Goal: Task Accomplishment & Management: Complete application form

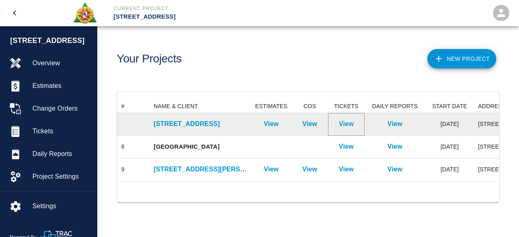
click at [347, 125] on p "View" at bounding box center [346, 124] width 15 height 10
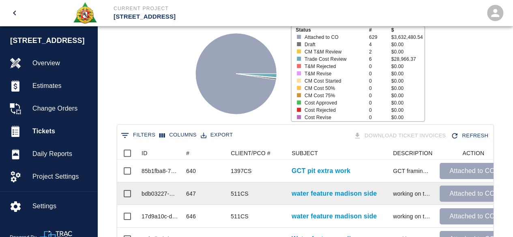
scroll to position [122, 0]
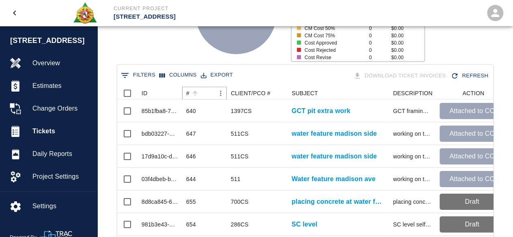
click at [194, 93] on icon "Sort" at bounding box center [194, 93] width 7 height 7
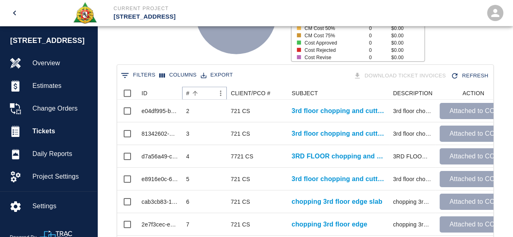
click at [194, 93] on icon "Sort" at bounding box center [194, 93] width 7 height 7
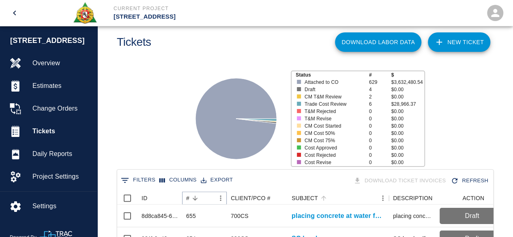
scroll to position [0, 0]
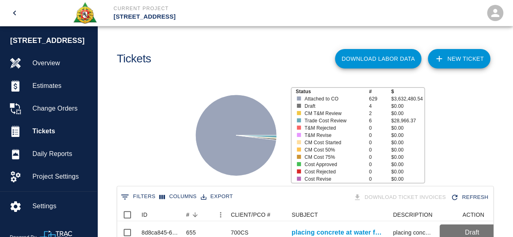
click at [462, 61] on link "NEW TICKET" at bounding box center [458, 58] width 62 height 19
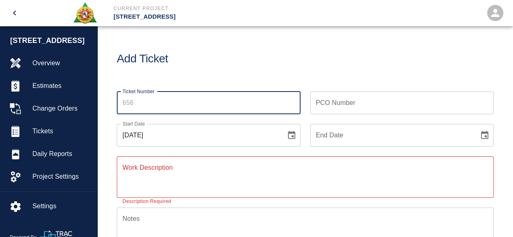
click at [153, 105] on input "Ticket Number" at bounding box center [209, 103] width 184 height 23
type input "656"
click at [315, 106] on input "PCO Number" at bounding box center [402, 103] width 184 height 23
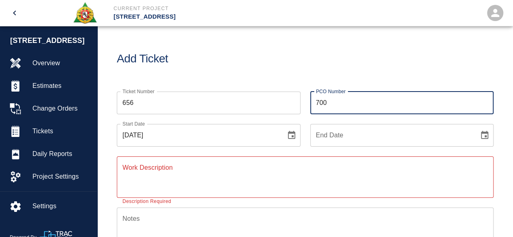
type input "700CS"
click at [288, 133] on icon "Choose date, selected date is Sep 9, 2025" at bounding box center [291, 135] width 7 height 8
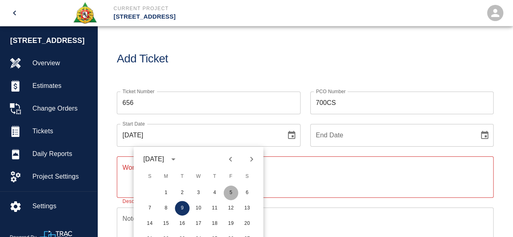
click at [231, 192] on button "5" at bounding box center [230, 193] width 15 height 15
type input "[DATE]"
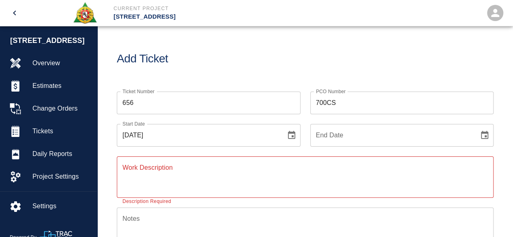
click at [126, 167] on textarea "Work Description" at bounding box center [304, 177] width 365 height 28
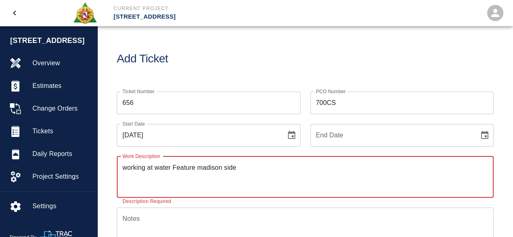
type textarea "working at water Feature madison side"
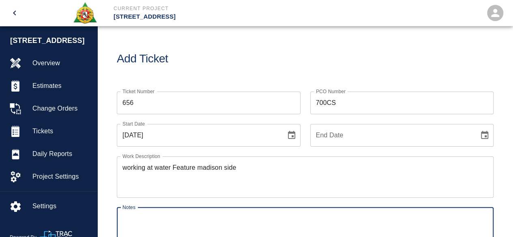
click at [126, 223] on textarea "Notes" at bounding box center [304, 228] width 365 height 28
type textarea "# 1 W"
click at [156, 224] on textarea "# 1 W" at bounding box center [304, 228] width 365 height 28
click at [155, 220] on textarea "# 1 W" at bounding box center [304, 228] width 365 height 28
click at [146, 222] on textarea "# 1 W" at bounding box center [304, 228] width 365 height 28
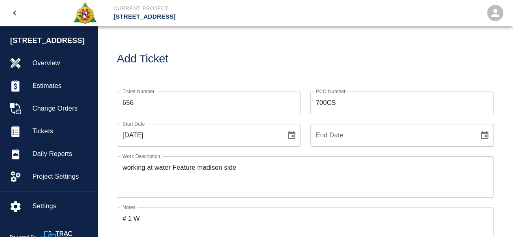
click at [182, 195] on div "working at water Feature madison side x Work Description" at bounding box center [305, 176] width 376 height 41
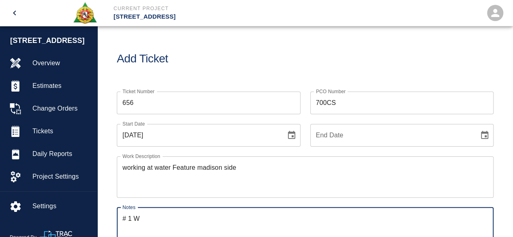
click at [165, 216] on textarea "# 1 W" at bounding box center [304, 228] width 365 height 28
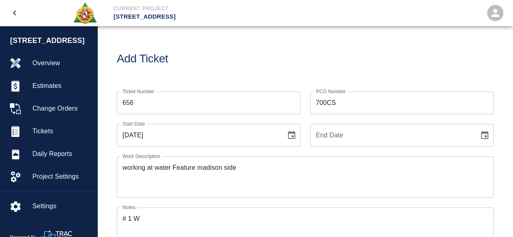
click at [241, 162] on div "working at water Feature madison side x Work Description" at bounding box center [305, 176] width 376 height 41
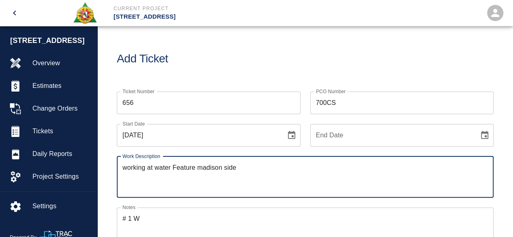
click at [246, 185] on textarea "working at water Feature madison side" at bounding box center [304, 177] width 365 height 28
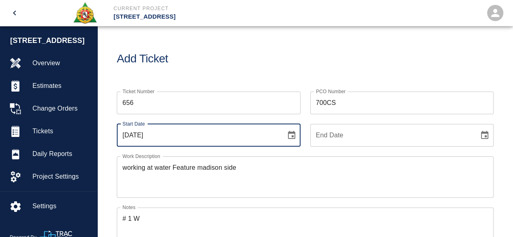
click at [217, 138] on input "[DATE]" at bounding box center [198, 135] width 163 height 23
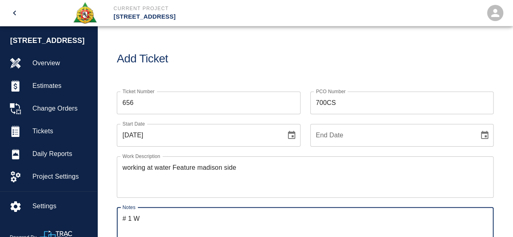
click at [163, 218] on textarea "# 1 W" at bounding box center [304, 228] width 365 height 28
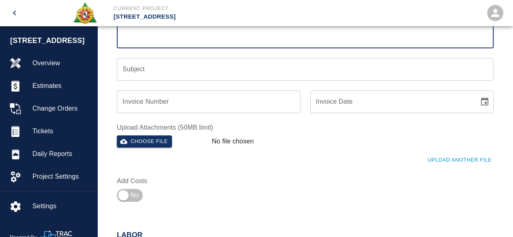
scroll to position [203, 0]
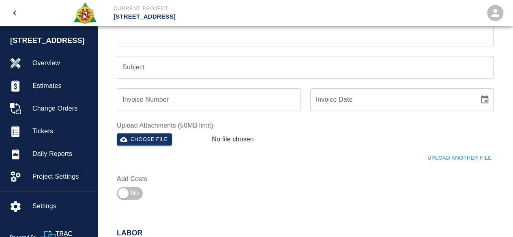
click at [243, 188] on div "Ticket Number 656 Ticket Number PCO Number 700CS PCO Number Start Date [DATE] S…" at bounding box center [300, 41] width 386 height 324
drag, startPoint x: 243, startPoint y: 188, endPoint x: 207, endPoint y: 154, distance: 48.4
click at [242, 187] on div "Ticket Number 656 Ticket Number PCO Number 700CS PCO Number Start Date [DATE] S…" at bounding box center [300, 41] width 386 height 324
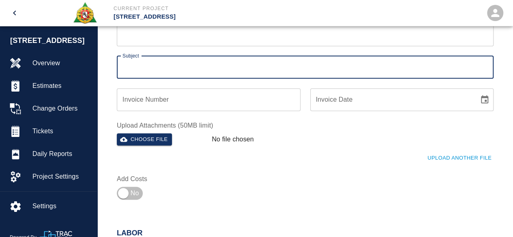
click at [139, 67] on input "Subject" at bounding box center [305, 67] width 376 height 23
click at [161, 68] on input "Subject" at bounding box center [305, 67] width 376 height 23
click at [154, 71] on input "Subject" at bounding box center [305, 67] width 376 height 23
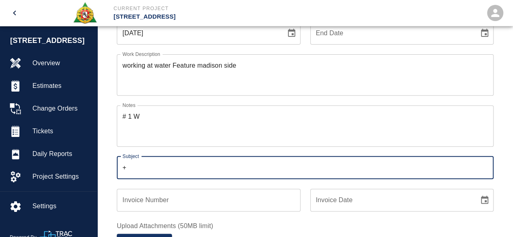
scroll to position [0, 0]
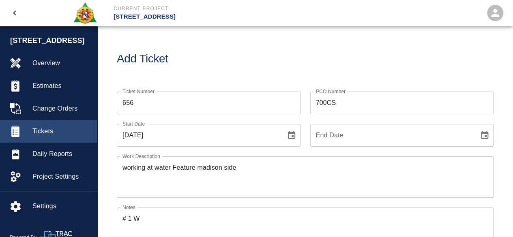
type input "+"
click at [48, 129] on span "Tickets" at bounding box center [61, 131] width 58 height 10
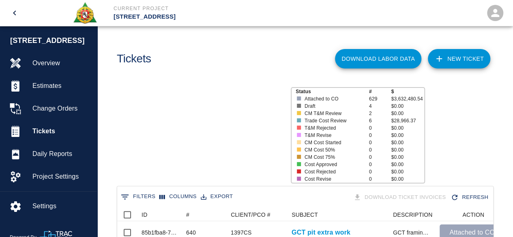
scroll to position [467, 370]
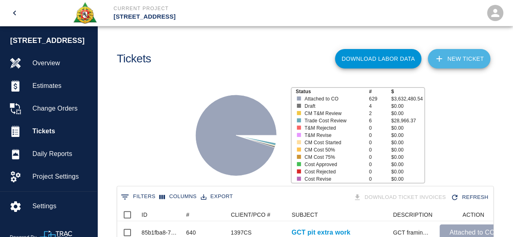
click at [462, 56] on link "NEW TICKET" at bounding box center [458, 58] width 62 height 19
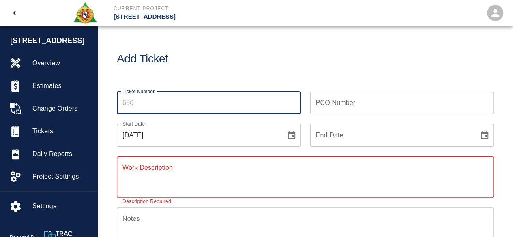
click at [143, 105] on input "Ticket Number" at bounding box center [209, 103] width 184 height 23
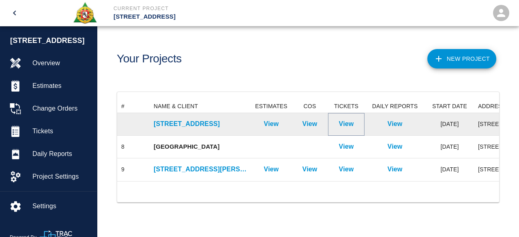
click at [349, 124] on p "View" at bounding box center [346, 124] width 15 height 10
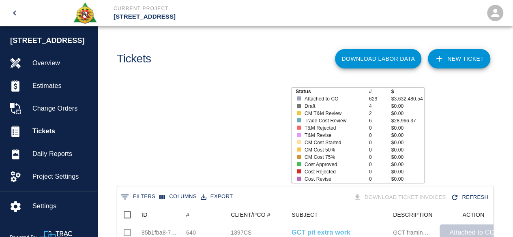
scroll to position [467, 370]
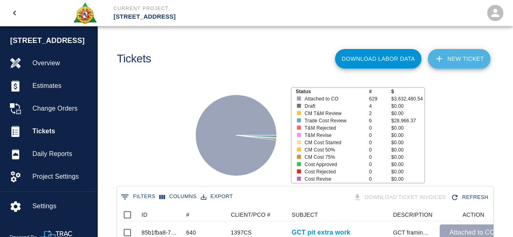
click at [463, 60] on link "NEW TICKET" at bounding box center [458, 58] width 62 height 19
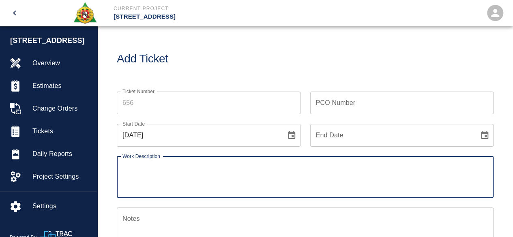
click at [142, 106] on input "Ticket Number" at bounding box center [209, 103] width 184 height 23
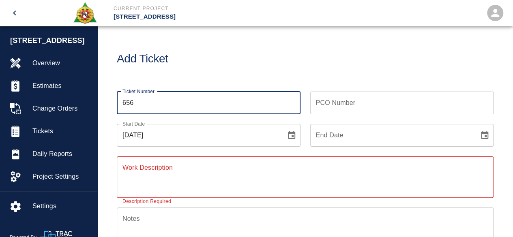
type input "656"
click at [324, 104] on input "PCO Number" at bounding box center [402, 103] width 184 height 23
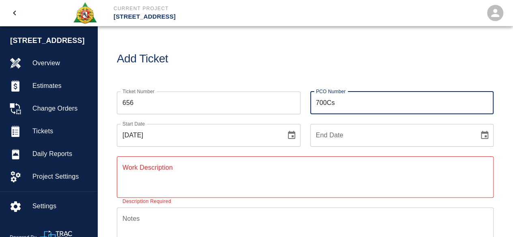
type input "700Cs"
click at [292, 137] on icon "Choose date, selected date is Sep 9, 2025" at bounding box center [291, 135] width 7 height 8
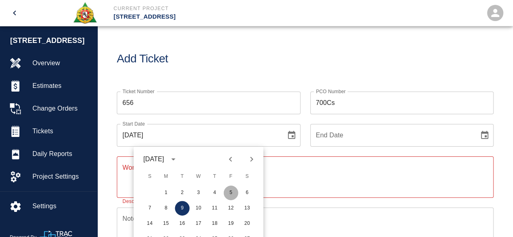
click at [230, 192] on button "5" at bounding box center [230, 193] width 15 height 15
type input "[DATE]"
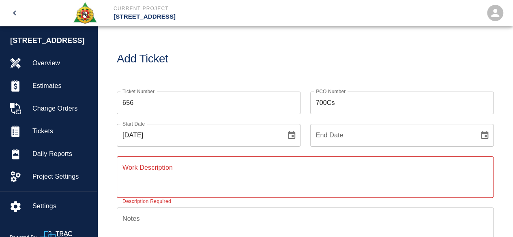
click at [341, 142] on input "End Date" at bounding box center [391, 135] width 163 height 23
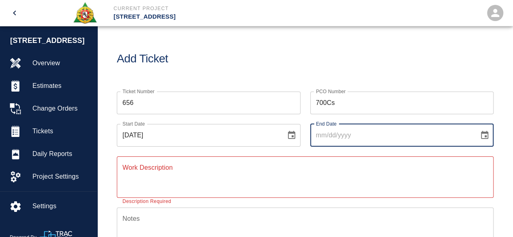
click at [486, 136] on icon "Choose date" at bounding box center [484, 135] width 7 height 8
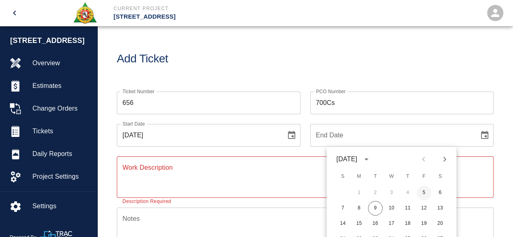
click at [421, 193] on button "5" at bounding box center [423, 193] width 15 height 15
type input "[DATE]"
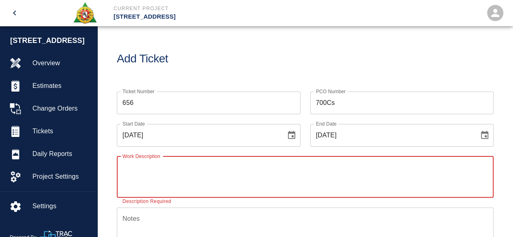
click at [126, 175] on textarea "Work Description" at bounding box center [304, 177] width 365 height 28
type textarea "working on the water feature madison side"
click at [136, 221] on textarea "Notes" at bounding box center [304, 228] width 365 height 28
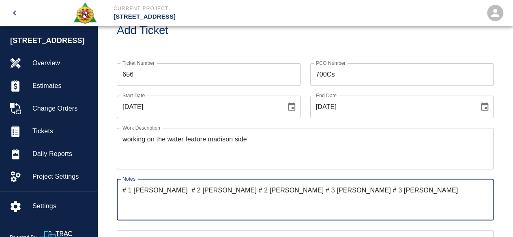
scroll to position [81, 0]
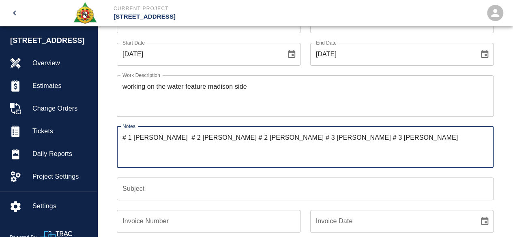
type textarea "# 1 William James # 2 Bryan Dinnen # 2 Antonio Mancini # 3 Carlos Zhizhpon # 3 …"
click at [132, 191] on input "Subject" at bounding box center [305, 188] width 376 height 23
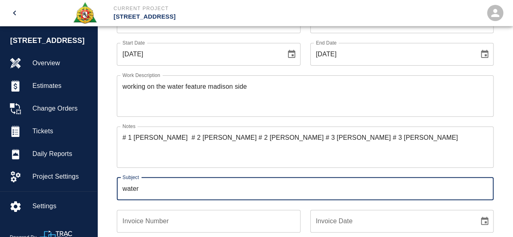
type input "water feature madison side"
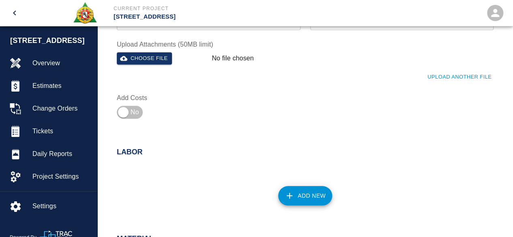
click at [315, 195] on button "Add New" at bounding box center [305, 195] width 54 height 19
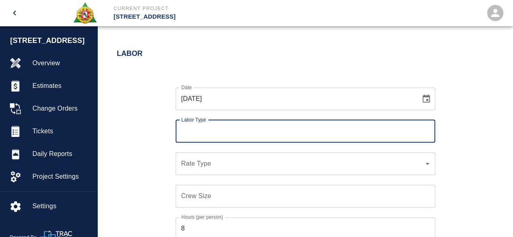
scroll to position [405, 0]
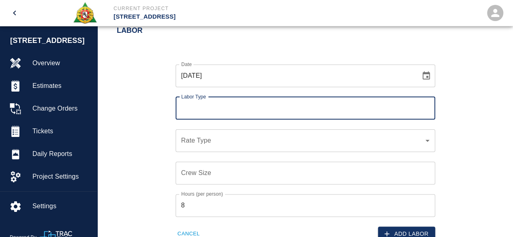
click at [187, 109] on input "Labor Type" at bounding box center [305, 107] width 252 height 15
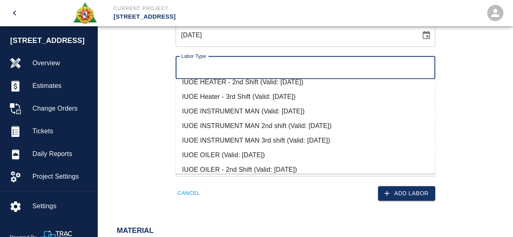
scroll to position [81, 0]
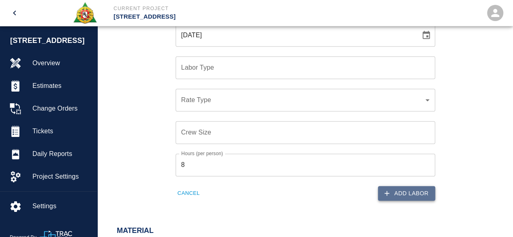
click at [402, 194] on button "Add Labor" at bounding box center [406, 193] width 57 height 15
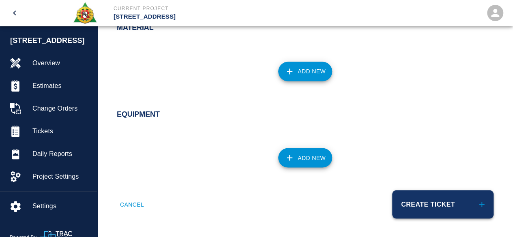
scroll to position [650, 0]
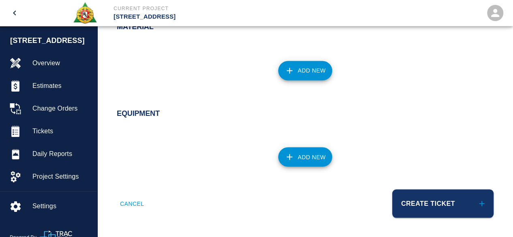
click at [417, 199] on button "Create Ticket" at bounding box center [442, 203] width 101 height 28
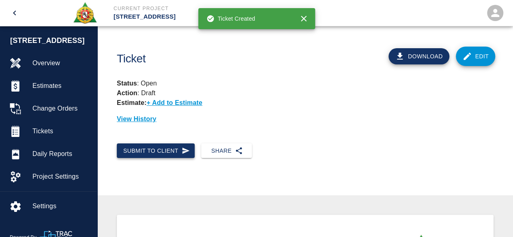
click at [161, 148] on button "Submit to Client" at bounding box center [156, 150] width 78 height 15
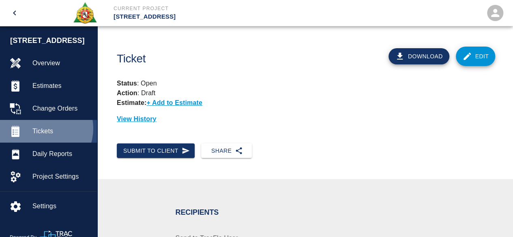
click at [42, 128] on span "Tickets" at bounding box center [61, 131] width 58 height 10
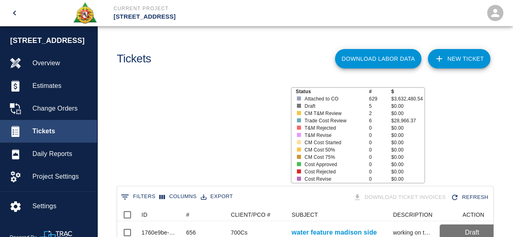
scroll to position [467, 370]
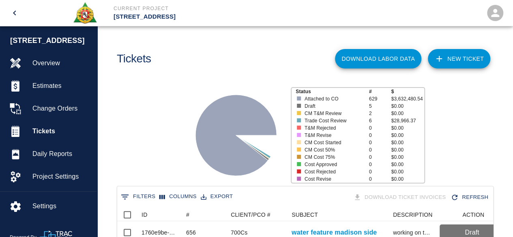
click at [457, 61] on link "NEW TICKET" at bounding box center [458, 58] width 62 height 19
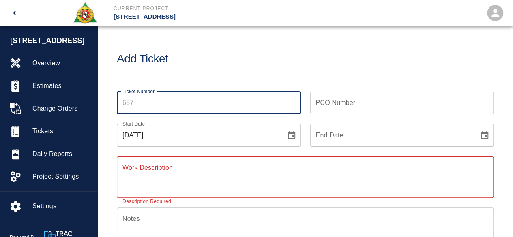
click at [144, 104] on input "Ticket Number" at bounding box center [209, 103] width 184 height 23
type input "657"
click at [318, 104] on input "PCO Number" at bounding box center [402, 103] width 184 height 23
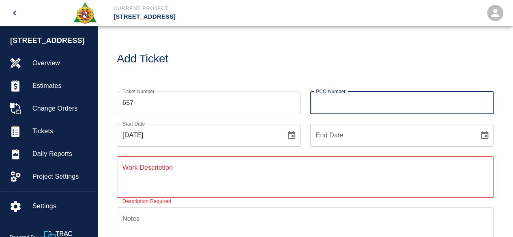
click at [327, 104] on input "PCO Number" at bounding box center [402, 103] width 184 height 23
type input "700CS"
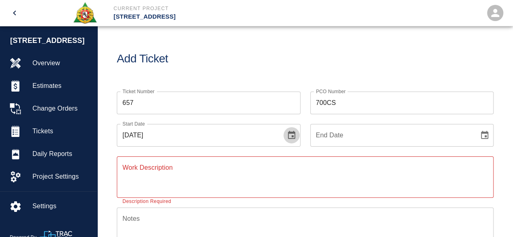
click at [289, 137] on icon "Choose date, selected date is Sep 9, 2025" at bounding box center [291, 135] width 10 height 10
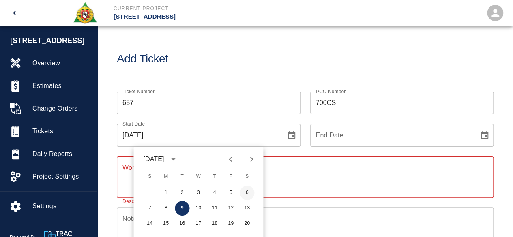
click at [246, 193] on button "6" at bounding box center [246, 193] width 15 height 15
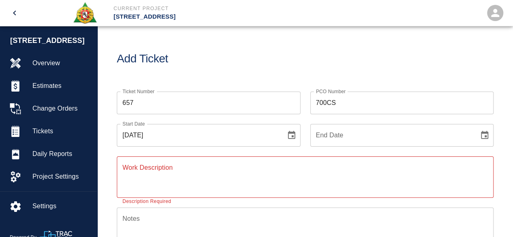
type input "09/06/2025"
click at [482, 133] on icon "Choose date" at bounding box center [484, 135] width 7 height 8
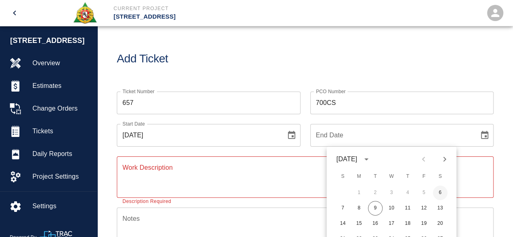
click at [440, 195] on button "6" at bounding box center [439, 193] width 15 height 15
type input "09/06/2025"
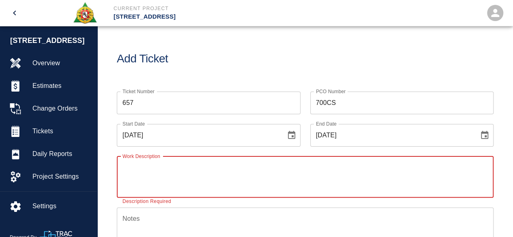
click at [141, 174] on textarea "Work Description" at bounding box center [304, 177] width 365 height 28
type textarea "working on the truck elevator pre-cast lintel"
click at [130, 217] on div "Notes x Notes" at bounding box center [305, 227] width 376 height 41
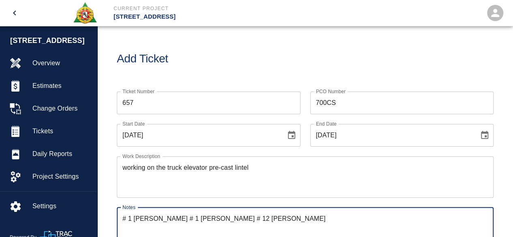
click at [255, 218] on textarea "# 1 Carlos Zhizhpon # 1 Luis Conchncella # 12 Thomas Dinnen" at bounding box center [304, 228] width 365 height 28
click at [312, 218] on textarea "# 1 Carlos Zhizhpon # 1 Luis Conchncella # 2 Thomas Dinnen" at bounding box center [304, 228] width 365 height 28
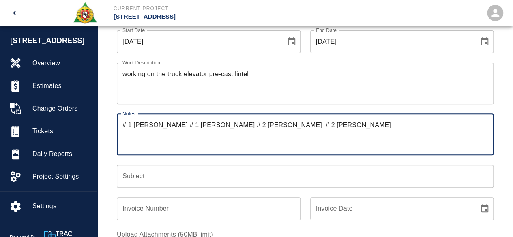
scroll to position [122, 0]
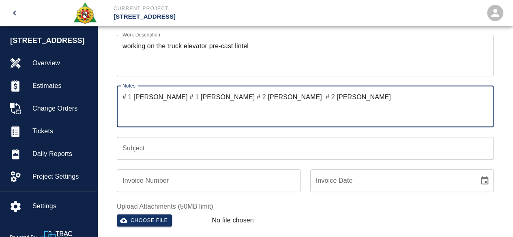
type textarea "# 1 Carlos Zhizhpon # 1 Luis Conchncella # 2 Thomas Dinnen # 2 Antonio Mancini"
click at [131, 150] on input "Subject" at bounding box center [305, 148] width 376 height 23
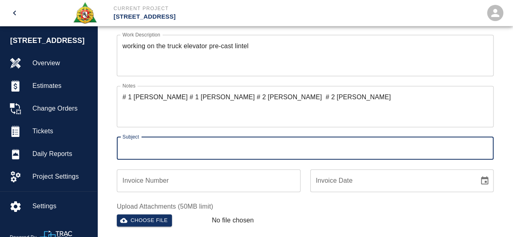
type input "truck elevator"
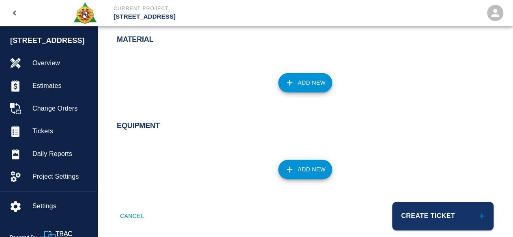
scroll to position [486, 0]
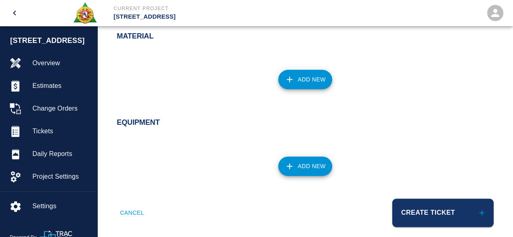
click at [306, 82] on button "Add New" at bounding box center [305, 79] width 54 height 19
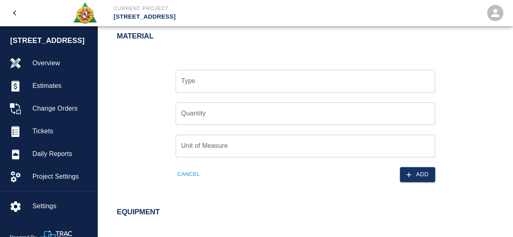
click at [218, 83] on input "Type" at bounding box center [305, 80] width 252 height 15
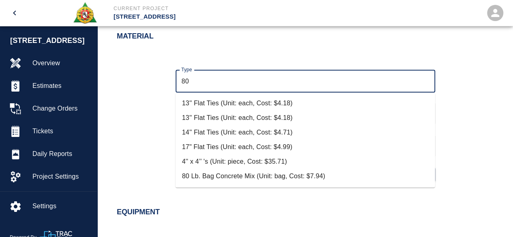
click at [254, 176] on li "80 Lb. Bag Concrete Mix (Unit: bag, Cost: $7.94)" at bounding box center [304, 176] width 259 height 15
type input "80 Lb. Bag Concrete Mix (Unit: bag, Cost: $7.94)"
type input "bag"
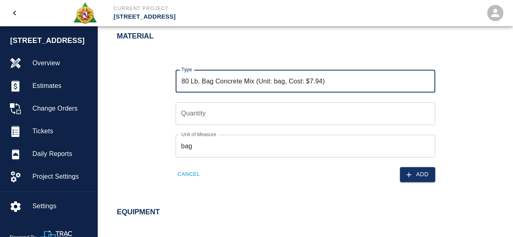
type input "80 Lb. Bag Concrete Mix (Unit: bag, Cost: $7.94)"
click at [190, 115] on input "Quantity" at bounding box center [304, 113] width 259 height 23
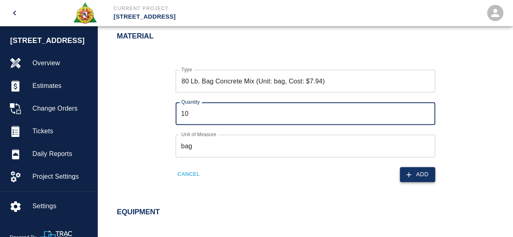
type input "10"
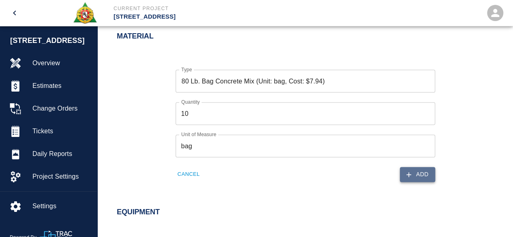
click at [416, 174] on button "Add" at bounding box center [417, 174] width 35 height 15
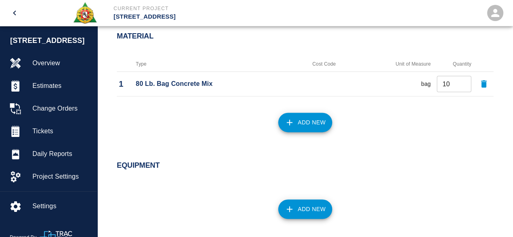
click at [306, 123] on button "Add New" at bounding box center [305, 122] width 54 height 19
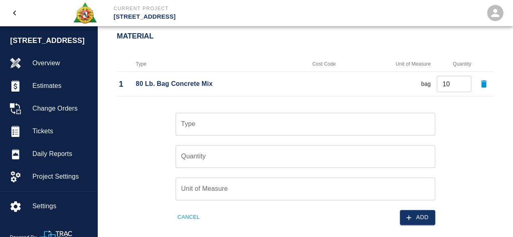
click at [216, 121] on input "Type" at bounding box center [305, 123] width 252 height 15
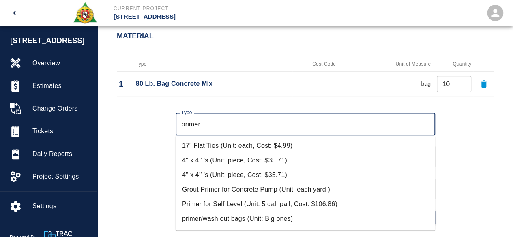
scroll to position [58, 0]
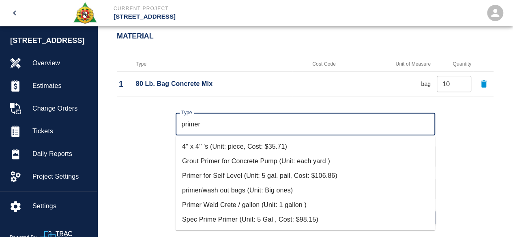
click at [273, 208] on li "Primer Weld Crete / gallon (Unit: 1 gallon )" at bounding box center [304, 205] width 259 height 15
type input "Primer Weld Crete / gallon (Unit: 1 gallon )"
type input "1 gallon"
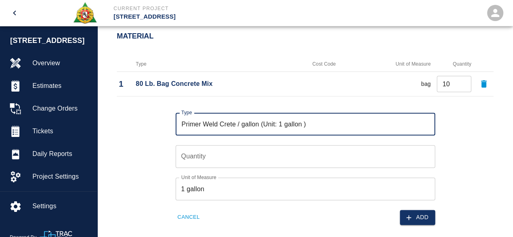
type input "Primer Weld Crete / gallon (Unit: 1 gallon )"
drag, startPoint x: 426, startPoint y: 154, endPoint x: 423, endPoint y: 163, distance: 9.4
type input "1"
click at [426, 154] on input "1" at bounding box center [304, 156] width 259 height 23
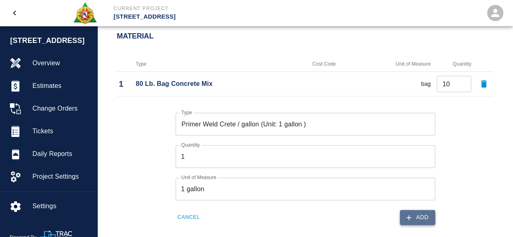
click at [416, 222] on button "Add" at bounding box center [417, 217] width 35 height 15
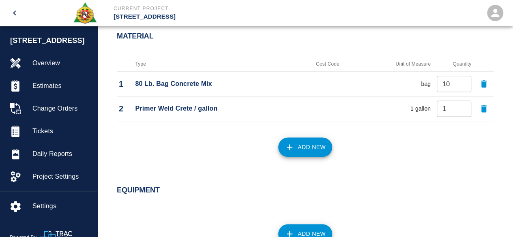
click at [301, 145] on button "Add New" at bounding box center [305, 146] width 54 height 19
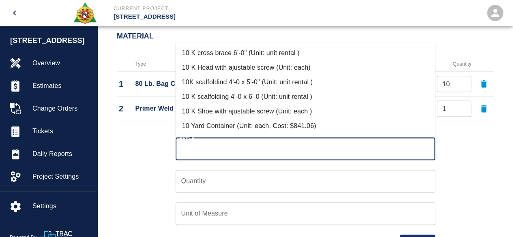
click at [212, 150] on input "Type" at bounding box center [305, 148] width 252 height 15
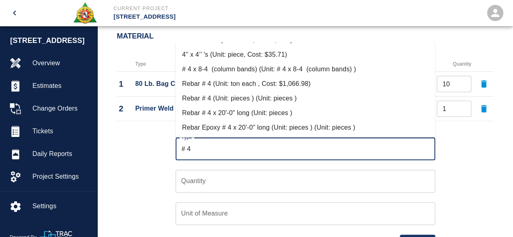
scroll to position [43, 0]
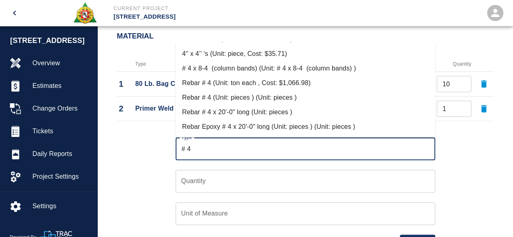
click at [265, 124] on li "Rebar Epoxy # 4 x 20'-0" long (Unit: pieces ) (Unit: pieces )" at bounding box center [304, 126] width 259 height 15
type input "Rebar Epoxy # 4 x 20'-0" long (Unit: pieces ) (Unit: pieces )"
type input "pieces"
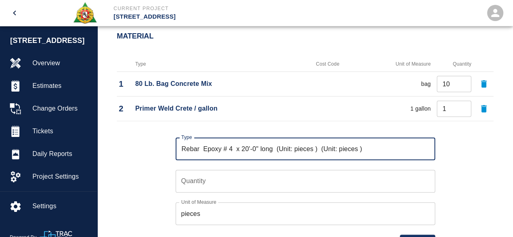
type input "Rebar Epoxy # 4 x 20'-0" long (Unit: pieces ) (Unit: pieces )"
click at [184, 180] on input "Quantity" at bounding box center [304, 181] width 259 height 23
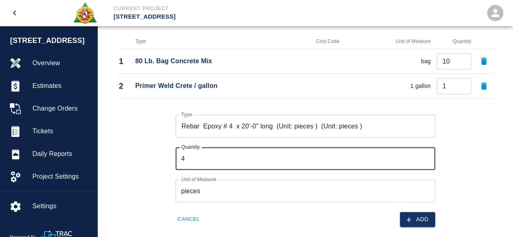
scroll to position [527, 0]
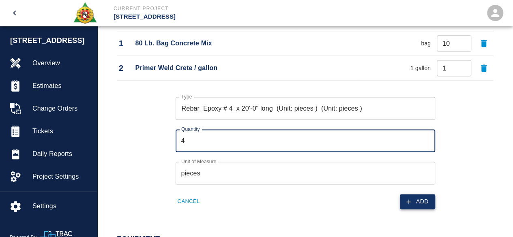
type input "4"
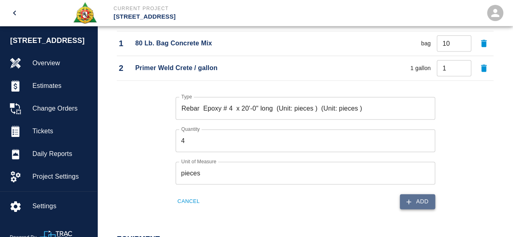
click at [416, 202] on button "Add" at bounding box center [417, 201] width 35 height 15
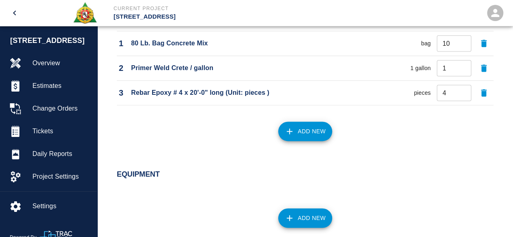
click at [316, 128] on button "Add New" at bounding box center [305, 131] width 54 height 19
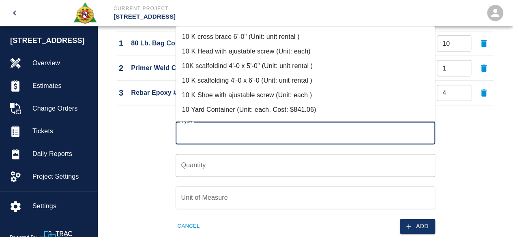
click at [237, 136] on input "Type" at bounding box center [305, 132] width 252 height 15
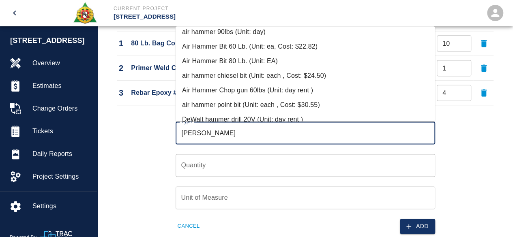
scroll to position [160, 0]
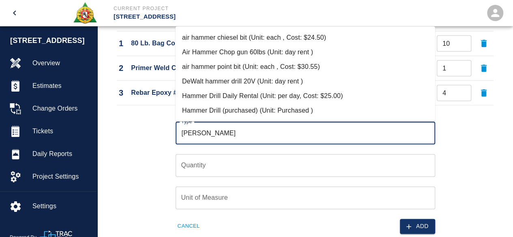
click at [275, 96] on li "Hammer Drill Daily Rental (Unit: per day, Cost: $25.00)" at bounding box center [304, 96] width 259 height 15
type input "Hammer Drill Daily Rental (Unit: per day, Cost: $25.00)"
type input "per day"
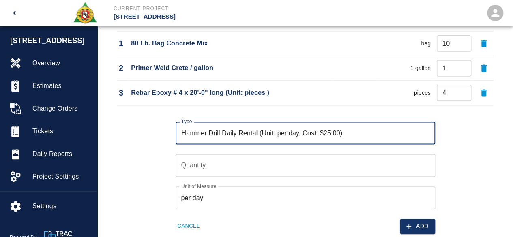
type input "Hammer Drill Daily Rental (Unit: per day, Cost: $25.00)"
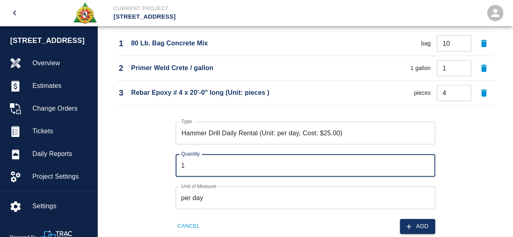
type input "1"
click at [427, 161] on input "1" at bounding box center [304, 165] width 259 height 23
click at [423, 223] on button "Add" at bounding box center [417, 226] width 35 height 15
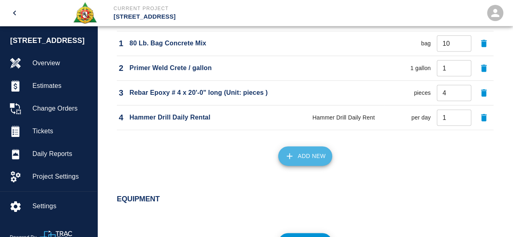
click at [321, 160] on button "Add New" at bounding box center [305, 155] width 54 height 19
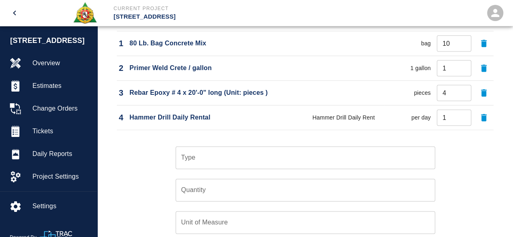
click at [235, 160] on input "Type" at bounding box center [305, 157] width 252 height 15
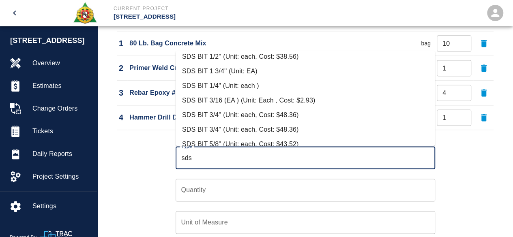
scroll to position [145, 0]
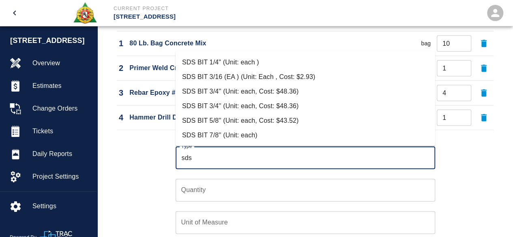
click at [231, 117] on li "SDS BIT 5/8'' (Unit: each, Cost: $43.52)" at bounding box center [304, 120] width 259 height 15
type input "SDS BIT 5/8'' (Unit: each, Cost: $43.52)"
type input "each"
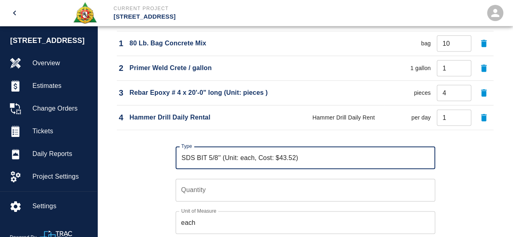
type input "SDS BIT 5/8'' (Unit: each, Cost: $43.52)"
click at [195, 190] on input "Quantity" at bounding box center [304, 190] width 259 height 23
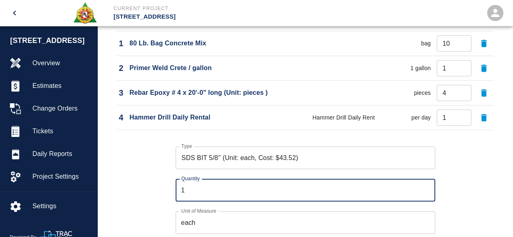
type input "1"
click at [425, 188] on input "1" at bounding box center [304, 190] width 259 height 23
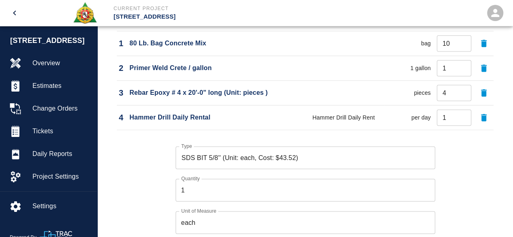
click at [462, 196] on div "Type SDS BIT 5/8'' (Unit: each, Cost: $43.52) Type Quantity 1 Quantity Unit of …" at bounding box center [300, 195] width 386 height 125
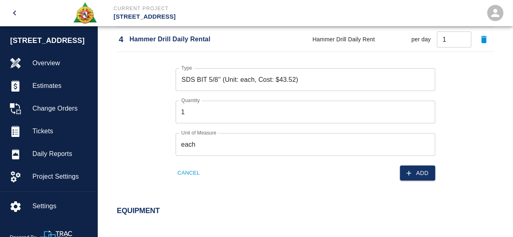
scroll to position [608, 0]
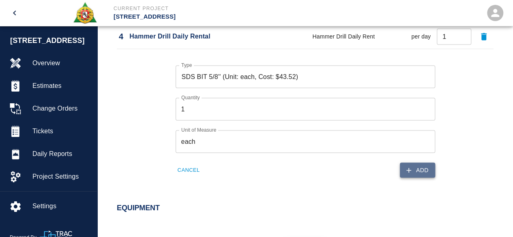
click at [428, 171] on button "Add" at bounding box center [417, 169] width 35 height 15
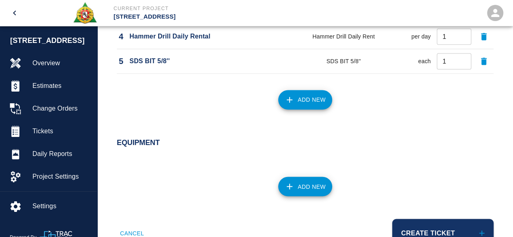
click at [310, 94] on button "Add New" at bounding box center [305, 99] width 54 height 19
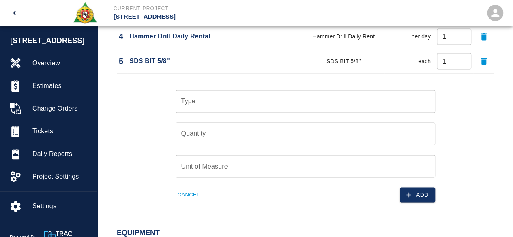
click at [208, 103] on input "Type" at bounding box center [305, 101] width 252 height 15
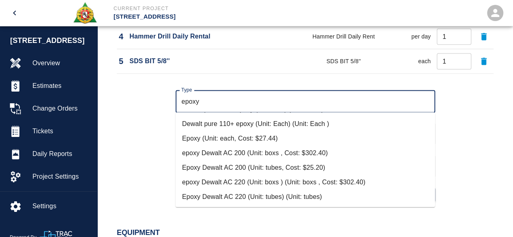
scroll to position [162, 0]
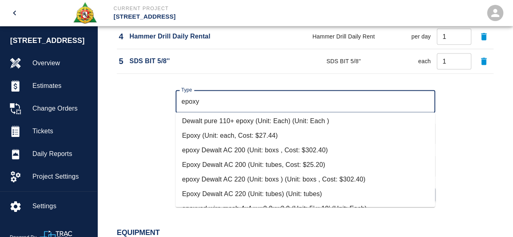
click at [229, 134] on li "Epoxy (Unit: each, Cost: $27.44)" at bounding box center [304, 135] width 259 height 15
type input "Epoxy (Unit: each, Cost: $27.44)"
type input "each"
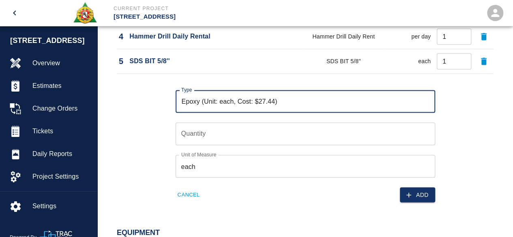
type input "Epoxy (Unit: each, Cost: $27.44)"
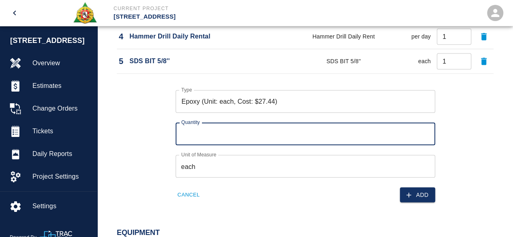
click at [192, 135] on input "Quantity" at bounding box center [304, 133] width 259 height 23
type input "2"
click at [424, 136] on input "2" at bounding box center [304, 133] width 259 height 23
click at [425, 189] on button "Add" at bounding box center [417, 194] width 35 height 15
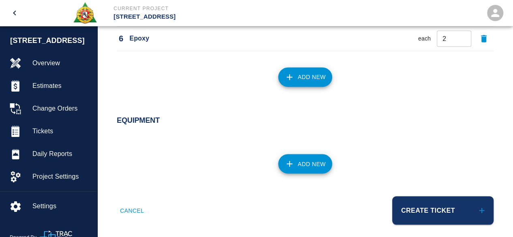
scroll to position [661, 0]
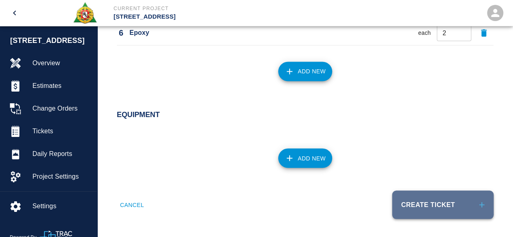
click at [410, 204] on button "Create Ticket" at bounding box center [442, 204] width 101 height 28
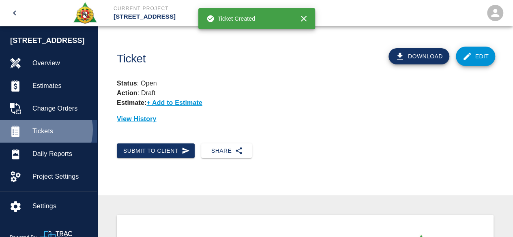
click at [40, 130] on span "Tickets" at bounding box center [61, 131] width 58 height 10
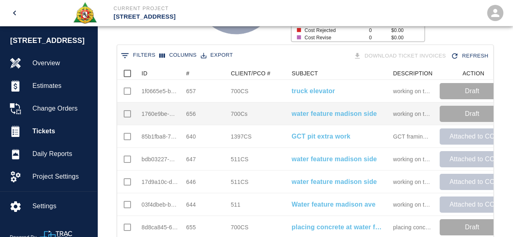
scroll to position [162, 0]
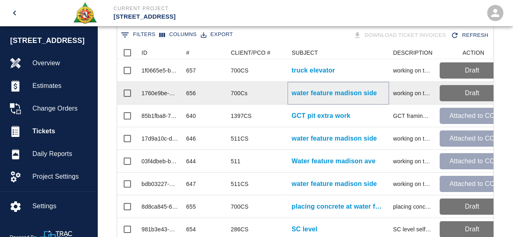
click at [310, 92] on p "water feature madison side" at bounding box center [333, 93] width 85 height 10
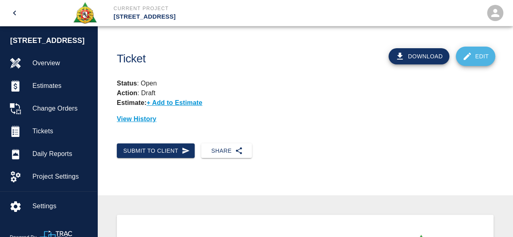
click at [477, 53] on link "Edit" at bounding box center [475, 56] width 40 height 19
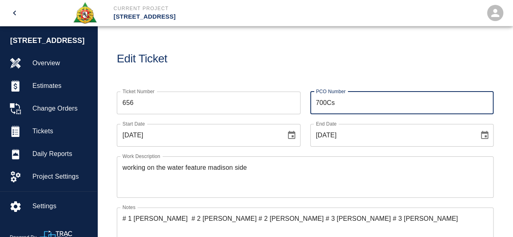
drag, startPoint x: 343, startPoint y: 103, endPoint x: 337, endPoint y: 104, distance: 5.7
click at [343, 103] on input "700Cs" at bounding box center [402, 103] width 184 height 23
type input "7"
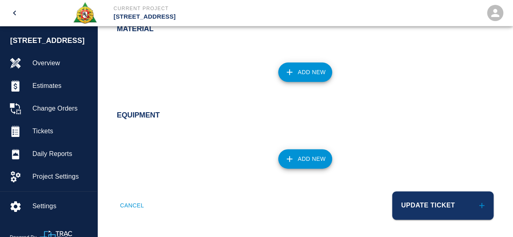
scroll to position [495, 0]
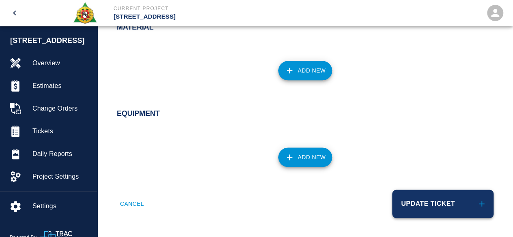
type input "511CS"
click at [420, 203] on button "Update Ticket" at bounding box center [442, 204] width 101 height 28
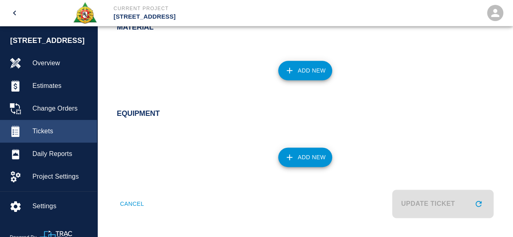
click at [44, 129] on span "Tickets" at bounding box center [61, 131] width 58 height 10
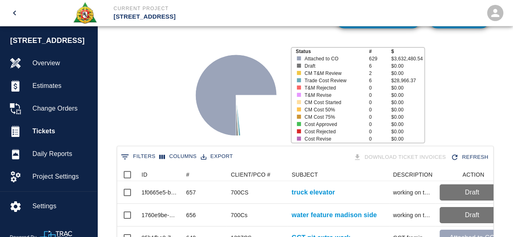
scroll to position [93, 0]
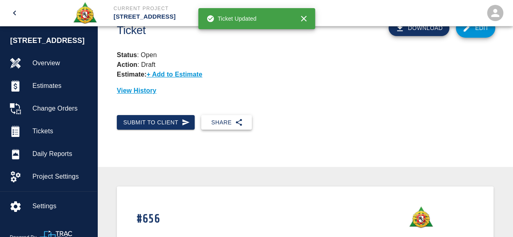
scroll to position [41, 0]
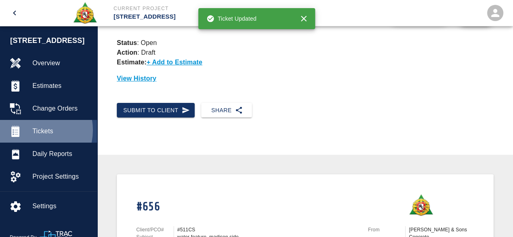
drag, startPoint x: 33, startPoint y: 130, endPoint x: 39, endPoint y: 131, distance: 5.7
click at [33, 130] on span "Tickets" at bounding box center [61, 131] width 58 height 10
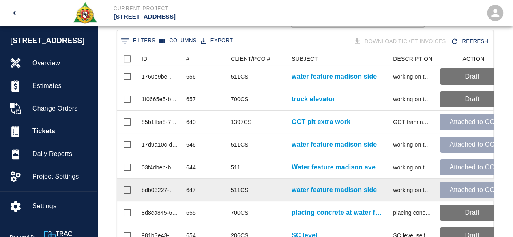
scroll to position [174, 0]
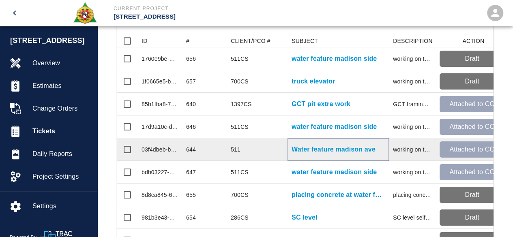
click at [315, 150] on p "Water feature madison ave" at bounding box center [333, 150] width 84 height 10
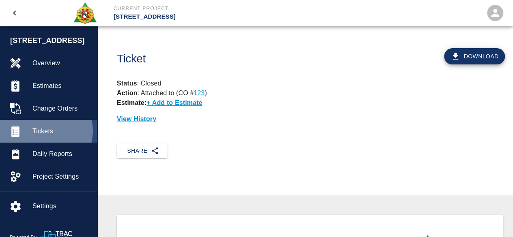
click at [44, 131] on span "Tickets" at bounding box center [61, 131] width 58 height 10
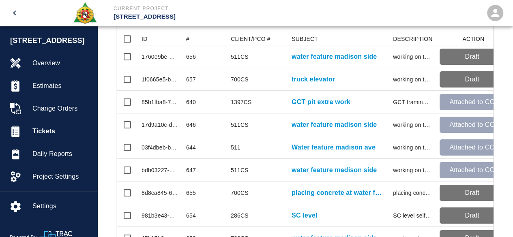
scroll to position [41, 0]
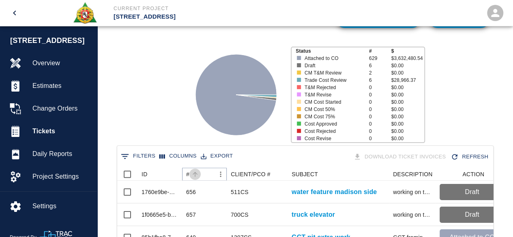
click at [191, 173] on icon "Sort" at bounding box center [194, 174] width 7 height 7
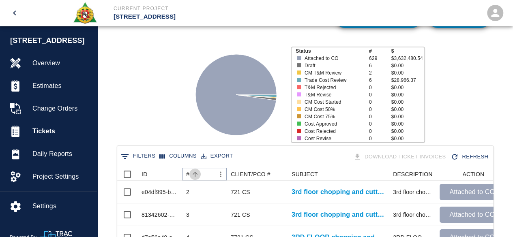
click at [192, 173] on icon "Sort" at bounding box center [194, 174] width 7 height 7
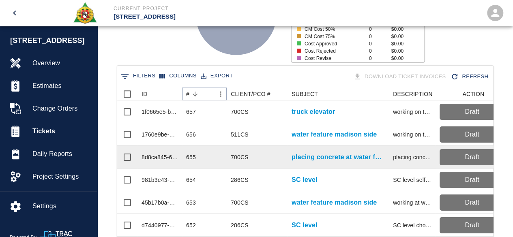
scroll to position [122, 0]
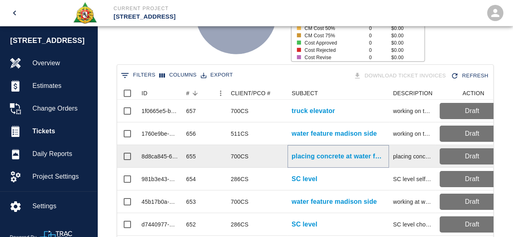
click at [298, 157] on p "placing concrete at water feature madison side" at bounding box center [337, 157] width 93 height 10
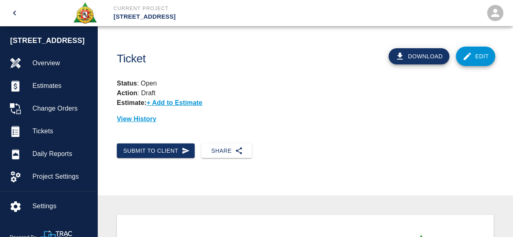
click at [483, 54] on link "Edit" at bounding box center [475, 56] width 40 height 19
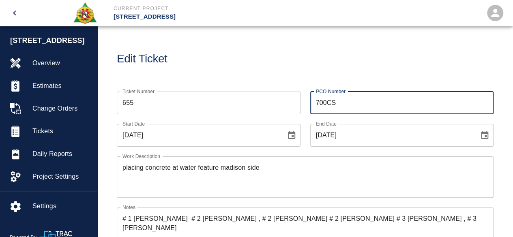
click at [338, 106] on input "700CS" at bounding box center [402, 103] width 184 height 23
click at [327, 103] on input "700CS" at bounding box center [402, 103] width 184 height 23
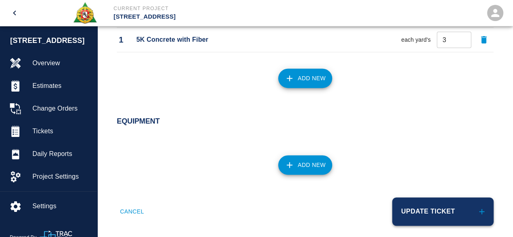
scroll to position [538, 0]
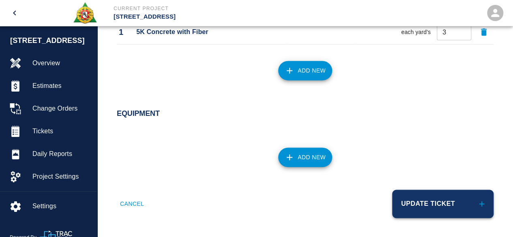
type input "511CS"
click at [426, 203] on button "Update Ticket" at bounding box center [442, 204] width 101 height 28
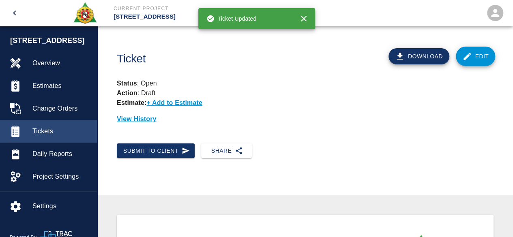
click at [42, 131] on span "Tickets" at bounding box center [61, 131] width 58 height 10
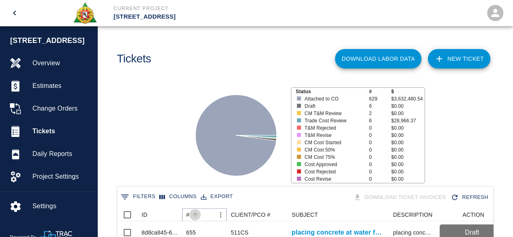
click at [195, 213] on icon "Sort" at bounding box center [194, 214] width 5 height 5
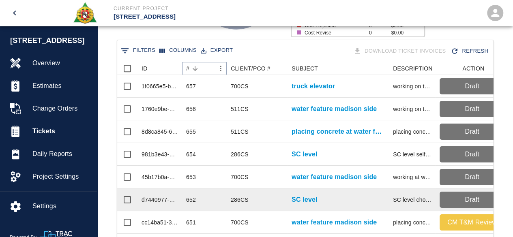
scroll to position [162, 0]
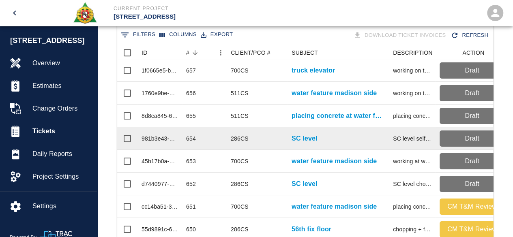
click at [240, 139] on div "286CS" at bounding box center [240, 139] width 18 height 8
click at [293, 139] on p "SC level" at bounding box center [304, 139] width 26 height 10
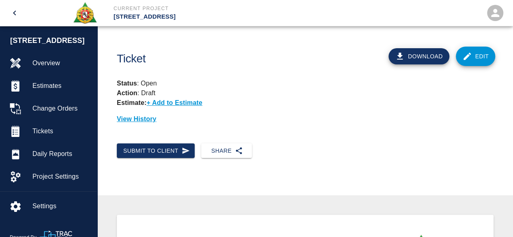
click at [474, 57] on link "Edit" at bounding box center [475, 56] width 40 height 19
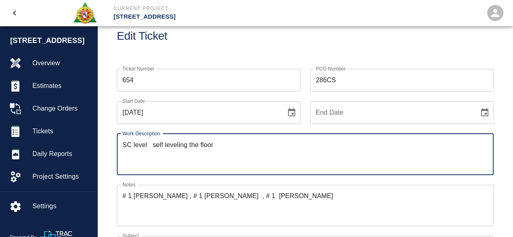
scroll to position [41, 0]
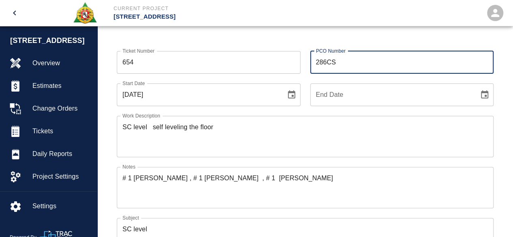
click at [326, 62] on input "286CS" at bounding box center [402, 62] width 184 height 23
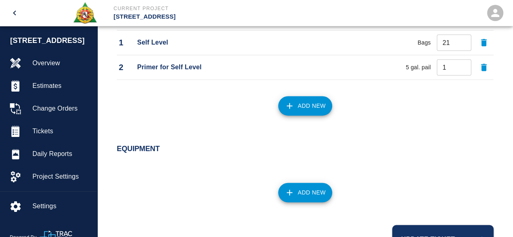
scroll to position [562, 0]
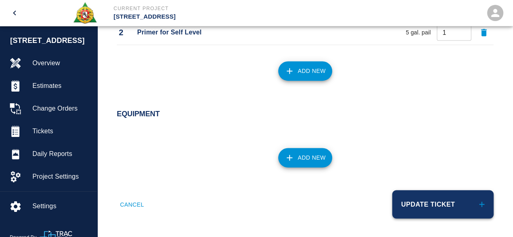
type input "1512CS"
click at [443, 203] on button "Update Ticket" at bounding box center [442, 204] width 101 height 28
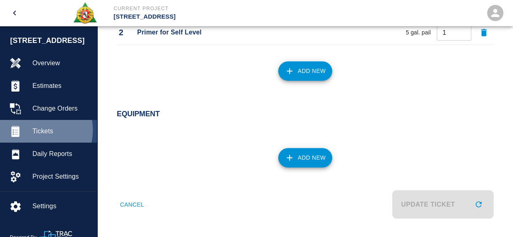
click at [35, 130] on span "Tickets" at bounding box center [61, 131] width 58 height 10
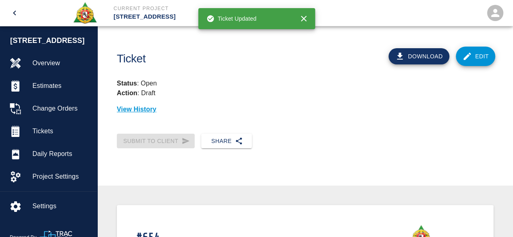
scroll to position [41, 0]
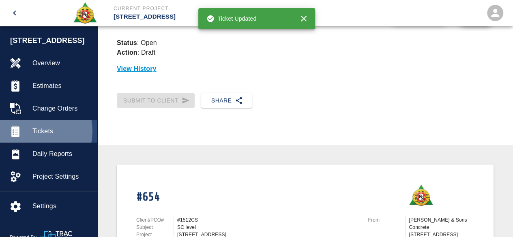
click at [32, 131] on div at bounding box center [21, 131] width 23 height 11
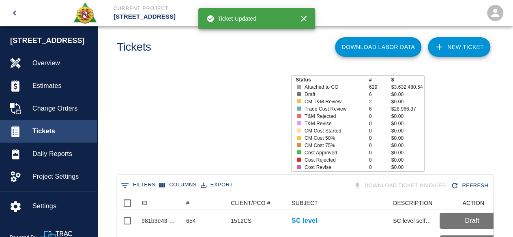
scroll to position [467, 370]
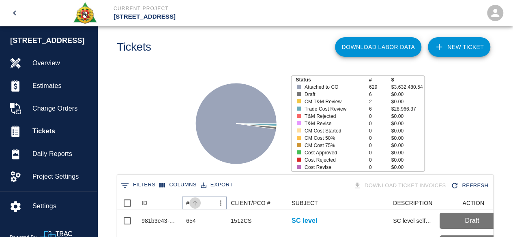
click at [196, 201] on icon "Sort" at bounding box center [194, 202] width 7 height 7
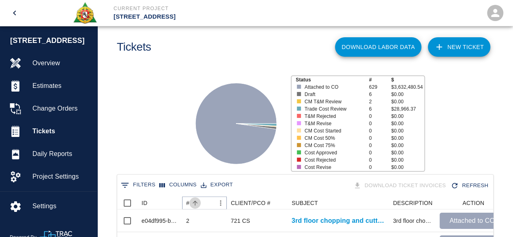
click at [196, 201] on icon "Sort" at bounding box center [194, 202] width 7 height 7
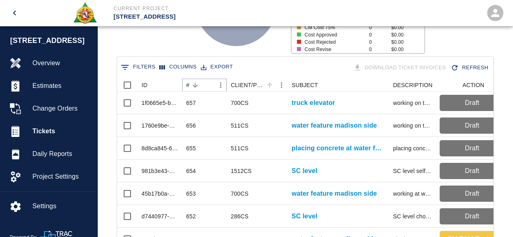
scroll to position [133, 0]
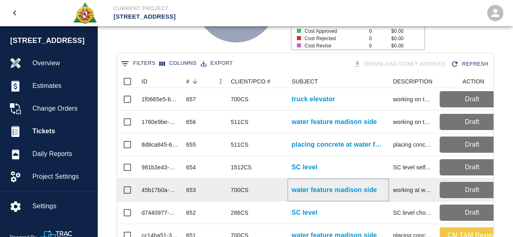
click at [306, 189] on p "water feature madison side" at bounding box center [333, 190] width 85 height 10
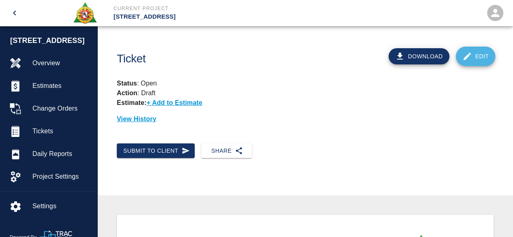
click at [470, 54] on icon at bounding box center [467, 56] width 10 height 10
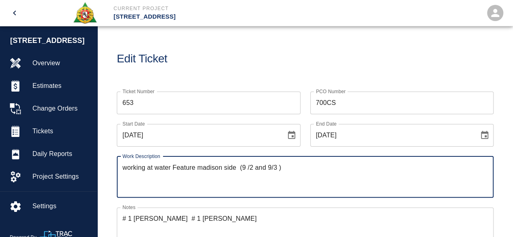
click at [326, 102] on input "700CS" at bounding box center [402, 103] width 184 height 23
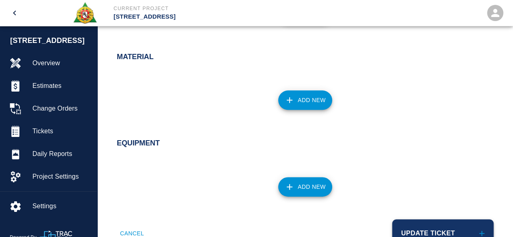
scroll to position [495, 0]
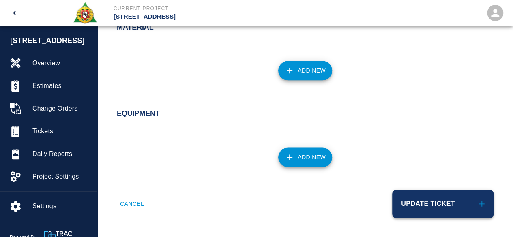
type input "511CS"
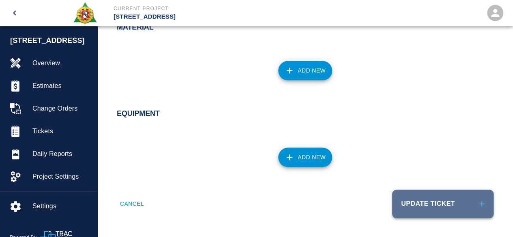
click at [436, 205] on button "Update Ticket" at bounding box center [442, 204] width 101 height 28
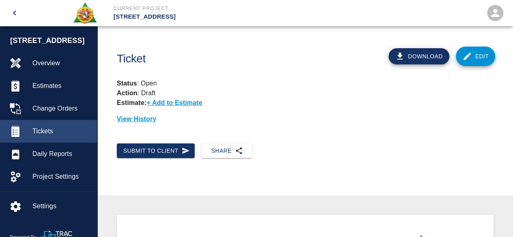
click at [39, 128] on span "Tickets" at bounding box center [61, 131] width 58 height 10
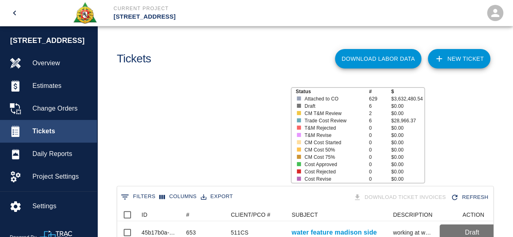
scroll to position [467, 370]
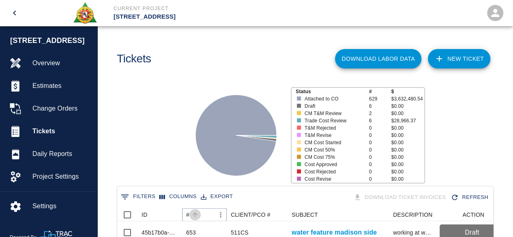
click at [194, 214] on icon "Sort" at bounding box center [194, 214] width 7 height 7
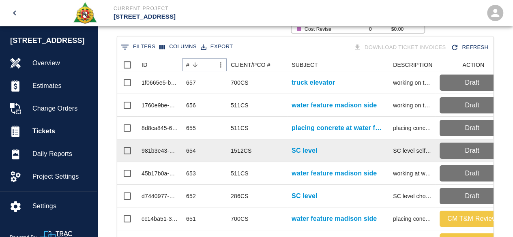
scroll to position [162, 0]
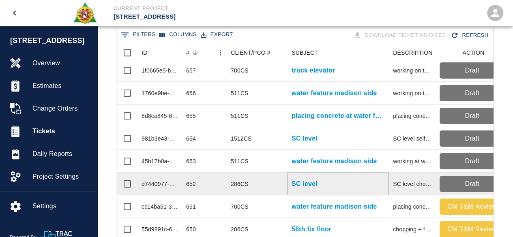
click at [294, 183] on p "SC level" at bounding box center [304, 184] width 26 height 10
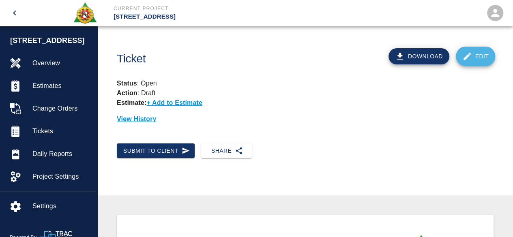
click at [479, 58] on link "Edit" at bounding box center [475, 56] width 40 height 19
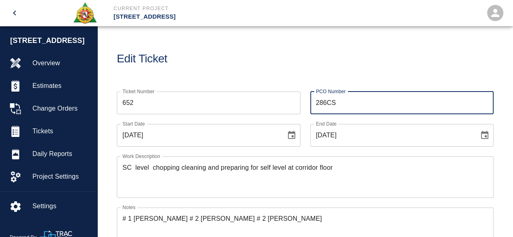
click at [325, 103] on input "286CS" at bounding box center [402, 103] width 184 height 23
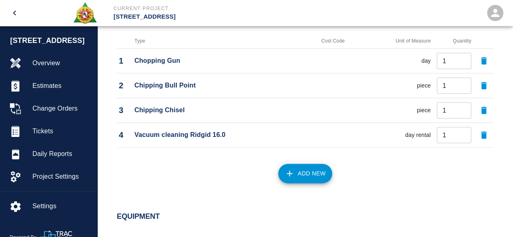
scroll to position [612, 0]
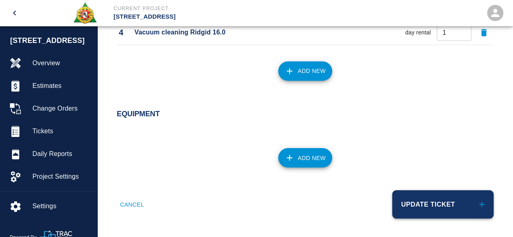
type input "1512CS"
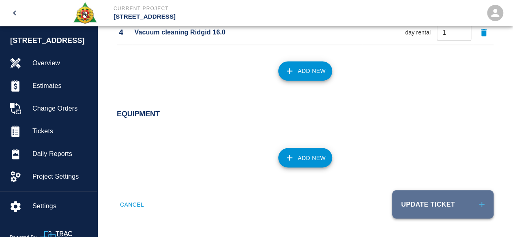
click at [430, 204] on button "Update Ticket" at bounding box center [442, 204] width 101 height 28
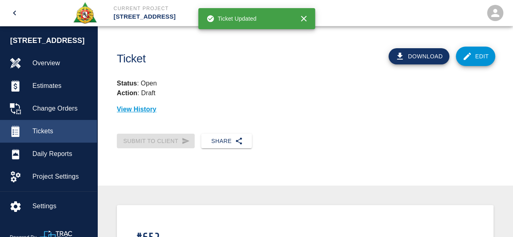
click at [48, 132] on span "Tickets" at bounding box center [61, 131] width 58 height 10
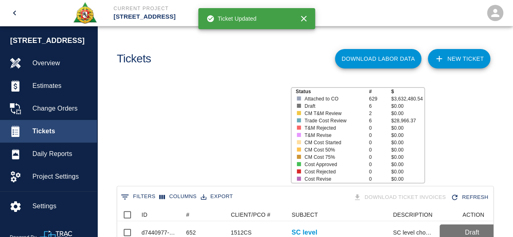
scroll to position [467, 370]
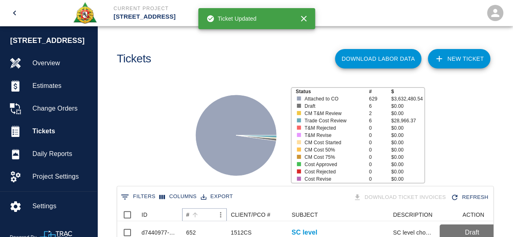
click at [196, 214] on icon "Sort" at bounding box center [194, 214] width 5 height 5
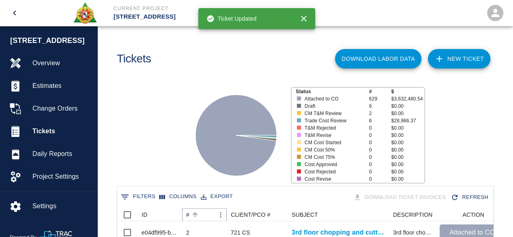
click at [196, 214] on icon "Sort" at bounding box center [194, 214] width 5 height 5
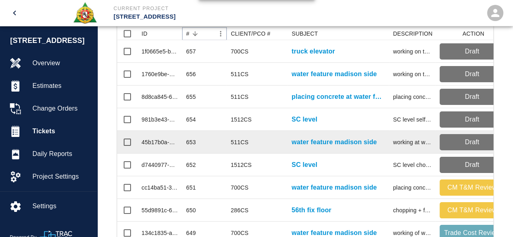
scroll to position [203, 0]
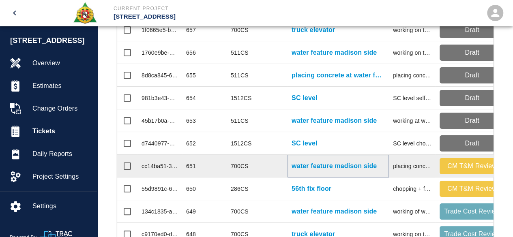
click at [320, 165] on p "water feature madison side" at bounding box center [333, 166] width 85 height 10
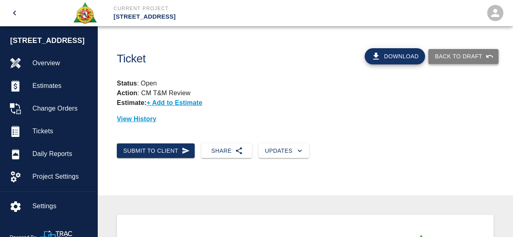
click at [461, 54] on button "Back to Draft" at bounding box center [463, 56] width 70 height 15
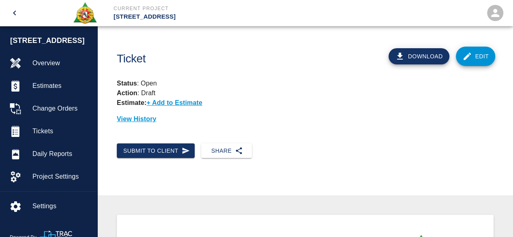
click at [475, 56] on link "Edit" at bounding box center [475, 56] width 40 height 19
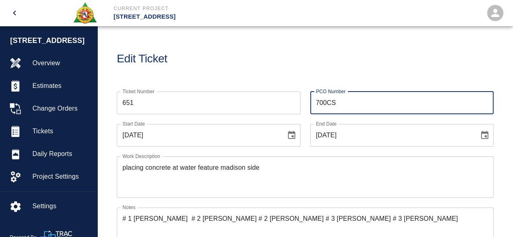
click at [325, 101] on input "700CS" at bounding box center [402, 103] width 184 height 23
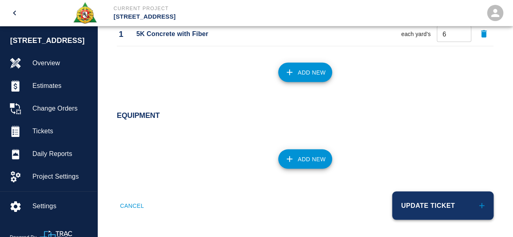
scroll to position [735, 0]
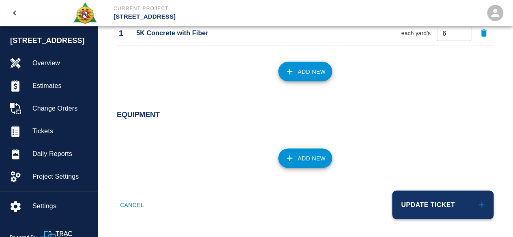
type input "511CS"
click at [439, 201] on button "Update Ticket" at bounding box center [442, 204] width 101 height 28
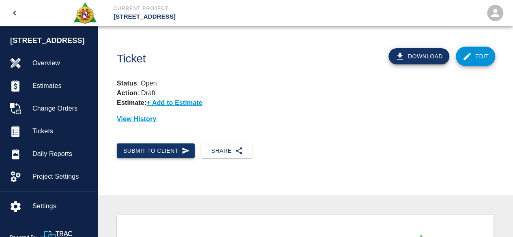
click at [157, 149] on button "Submit to Client" at bounding box center [156, 150] width 78 height 15
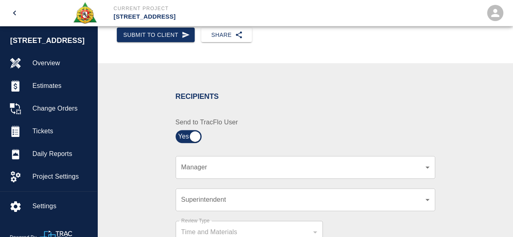
scroll to position [122, 0]
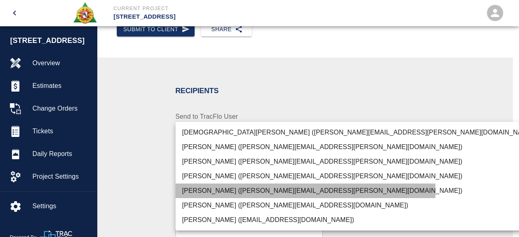
click at [220, 190] on li "Nick Rico (nick.ricco@aecom.com)" at bounding box center [358, 191] width 367 height 15
type input "847697a4-1653-40b8-8826-f1bc12995eb7"
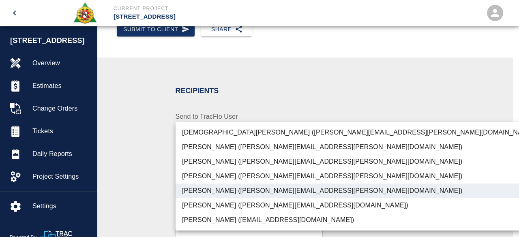
click at [272, 192] on li "Nick Rico (nick.ricco@aecom.com)" at bounding box center [358, 191] width 367 height 15
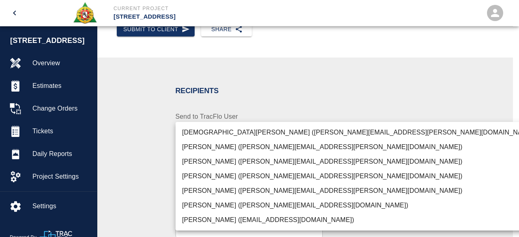
click at [267, 191] on li "Nick Rico (nick.ricco@aecom.com)" at bounding box center [358, 191] width 367 height 15
type input "847697a4-1653-40b8-8826-f1bc12995eb7"
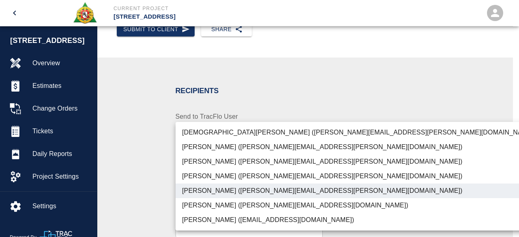
click at [425, 89] on div at bounding box center [259, 118] width 519 height 237
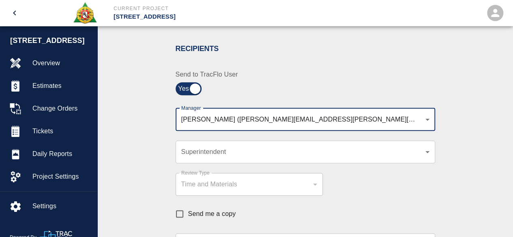
scroll to position [365, 0]
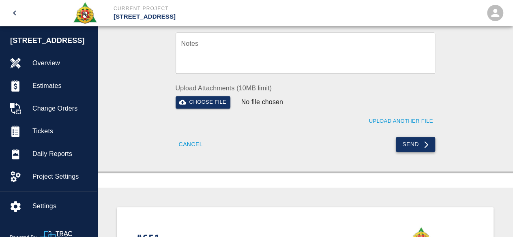
click at [415, 141] on button "Send" at bounding box center [414, 144] width 39 height 15
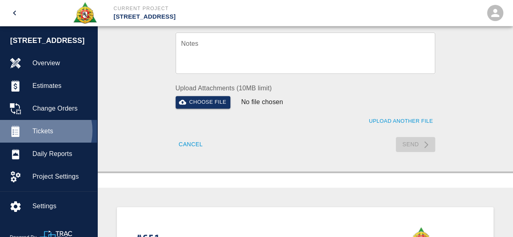
click at [37, 131] on span "Tickets" at bounding box center [61, 131] width 58 height 10
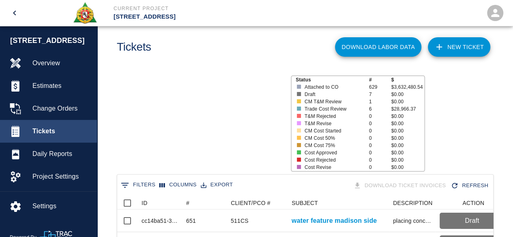
scroll to position [467, 370]
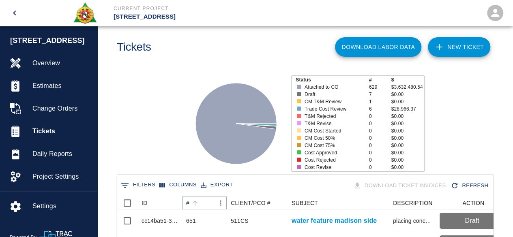
click at [194, 205] on icon "Sort" at bounding box center [194, 202] width 7 height 7
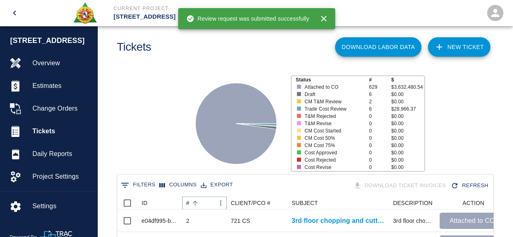
click at [194, 205] on icon "Sort" at bounding box center [194, 202] width 7 height 7
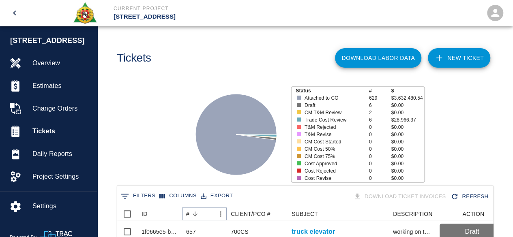
scroll to position [0, 0]
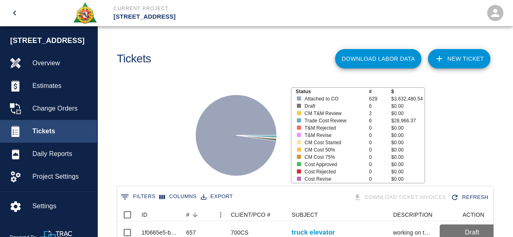
click at [47, 131] on span "Tickets" at bounding box center [61, 131] width 58 height 10
